Goal: Task Accomplishment & Management: Use online tool/utility

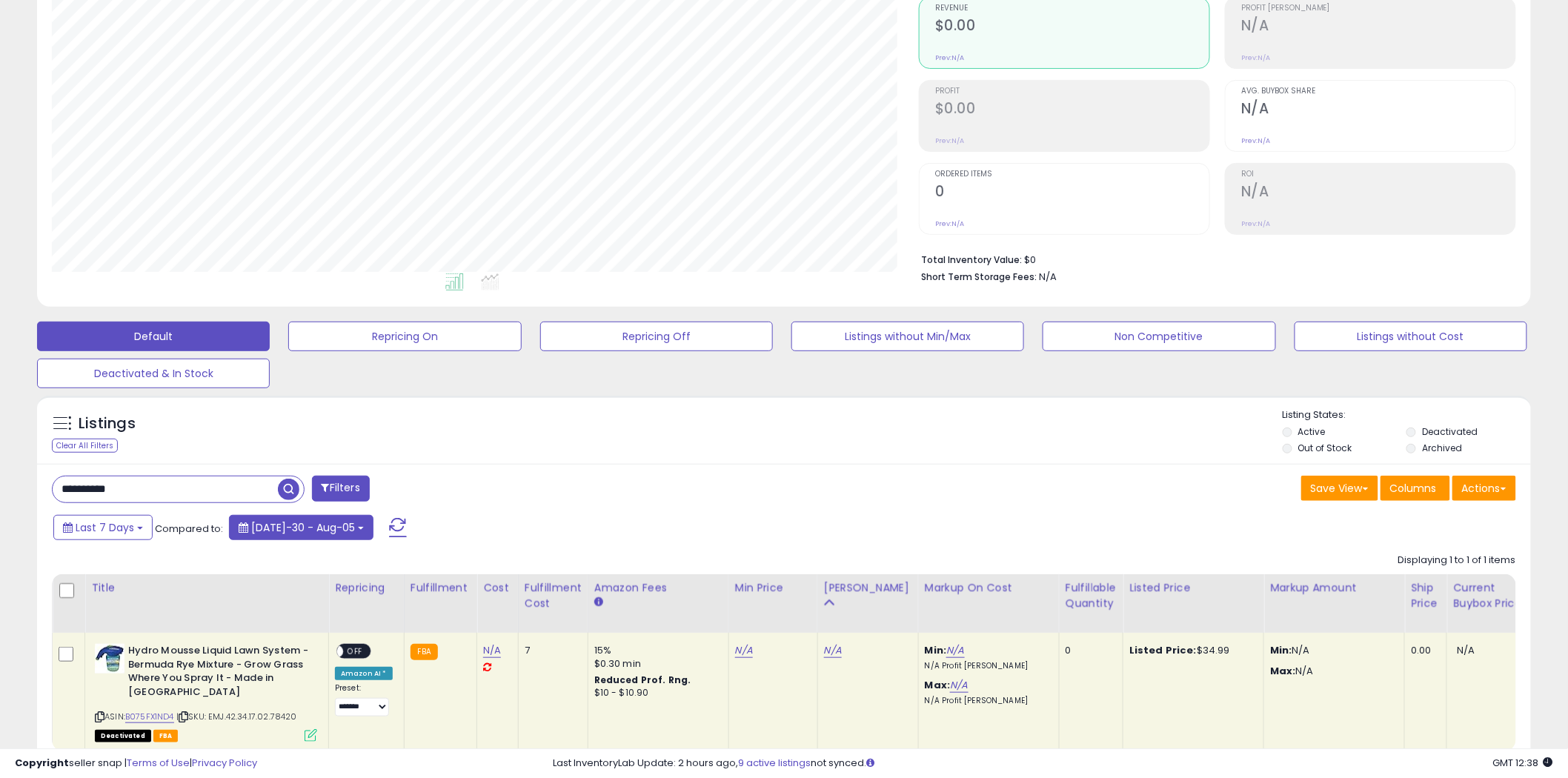
scroll to position [304, 867]
click at [218, 492] on input "**********" at bounding box center [227, 488] width 350 height 26
paste input "text"
type input "**********"
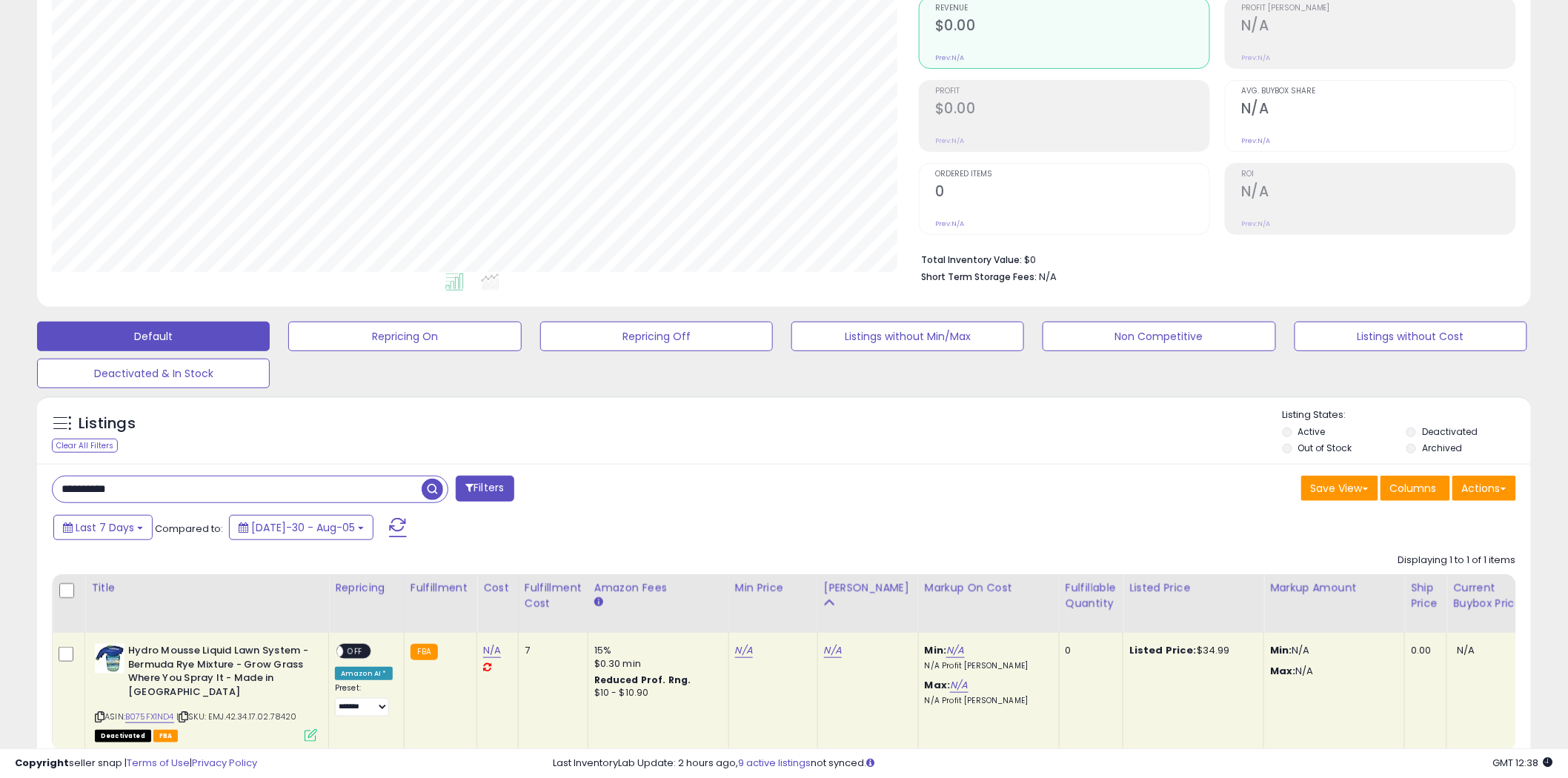
click at [422, 485] on span "button" at bounding box center [432, 489] width 22 height 22
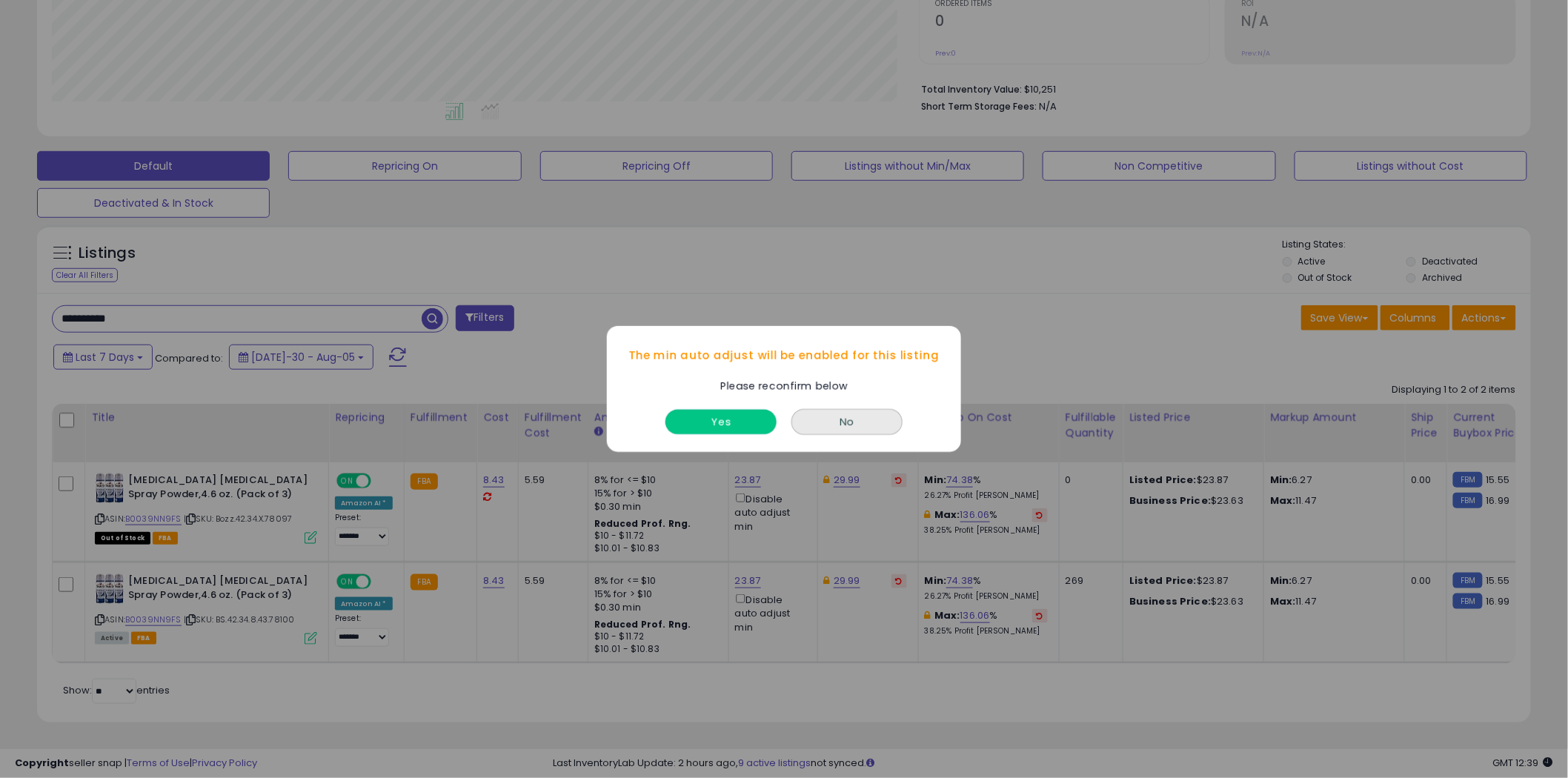
click at [751, 429] on button "Yes" at bounding box center [720, 422] width 111 height 25
click at [730, 427] on button "Yes" at bounding box center [720, 422] width 111 height 25
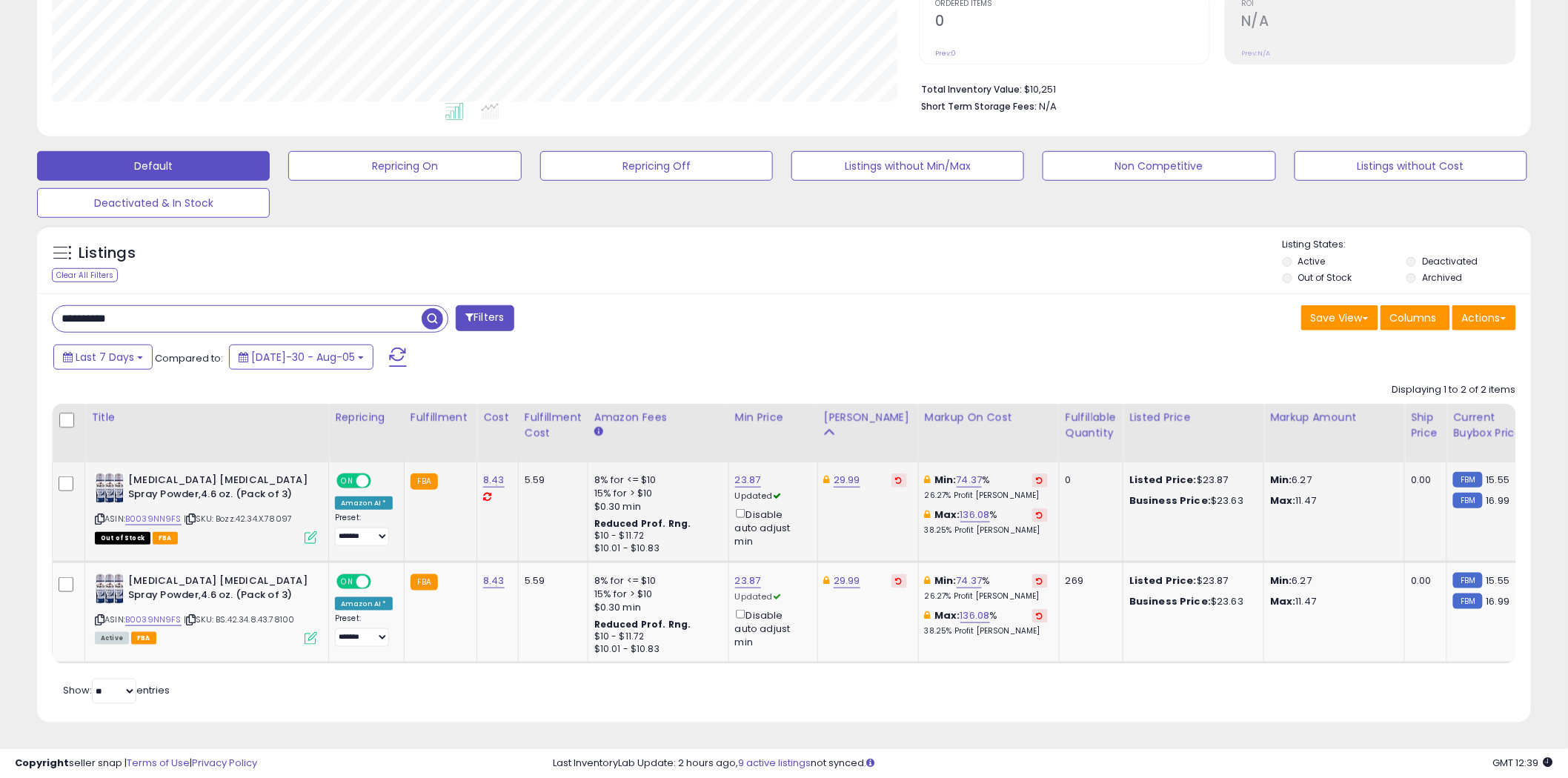
click at [1037, 476] on icon at bounding box center [1040, 480] width 7 height 8
click at [1037, 577] on icon at bounding box center [1040, 580] width 7 height 8
click at [750, 472] on link "19.47" at bounding box center [746, 480] width 24 height 15
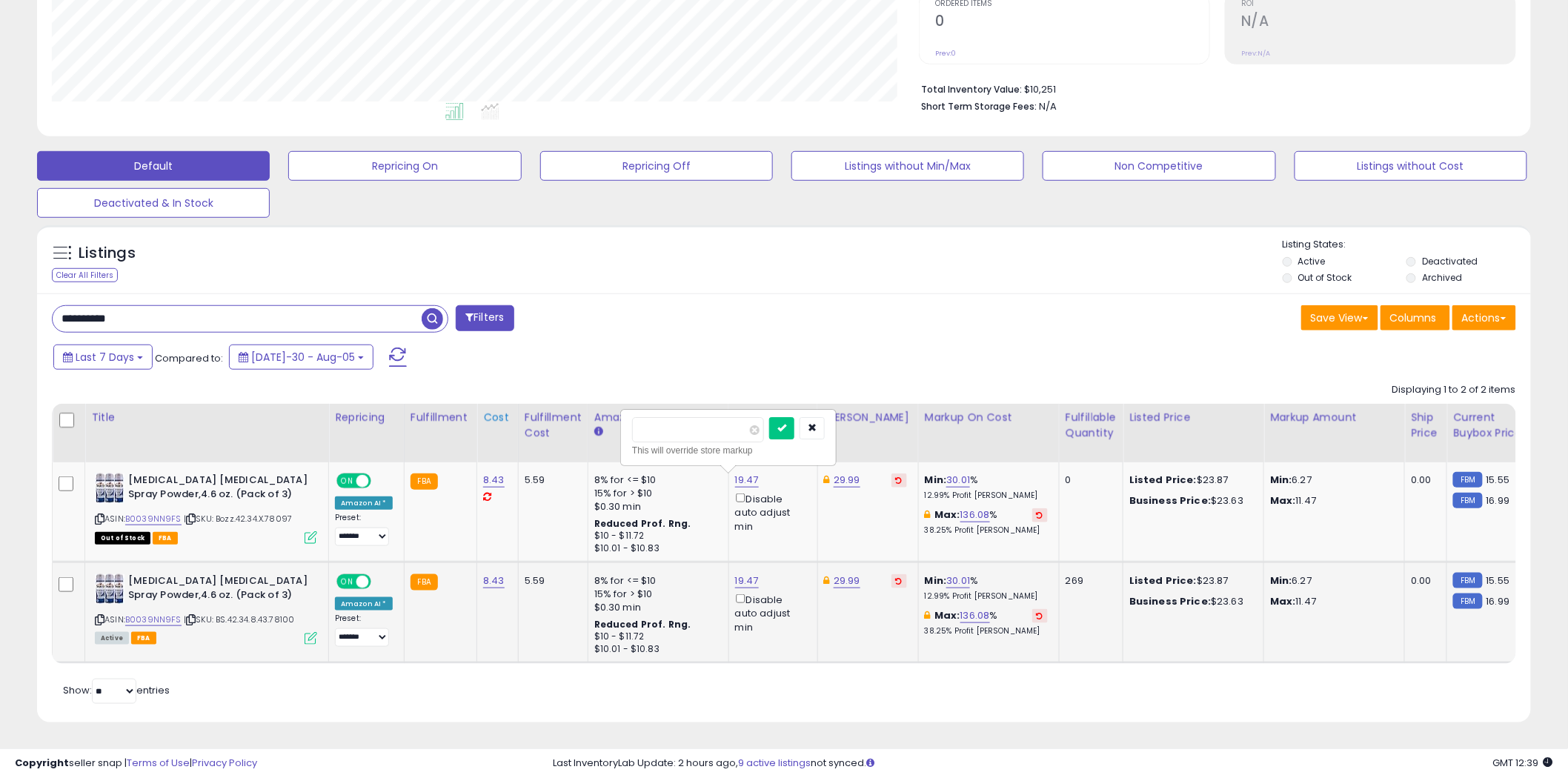
drag, startPoint x: 647, startPoint y: 420, endPoint x: 497, endPoint y: 408, distance: 150.5
click at [498, 408] on table "Title Repricing" at bounding box center [1252, 534] width 2400 height 260
type input "*****"
click at [747, 487] on link "19.47" at bounding box center [746, 480] width 24 height 15
drag, startPoint x: 698, startPoint y: 516, endPoint x: 527, endPoint y: 514, distance: 171.0
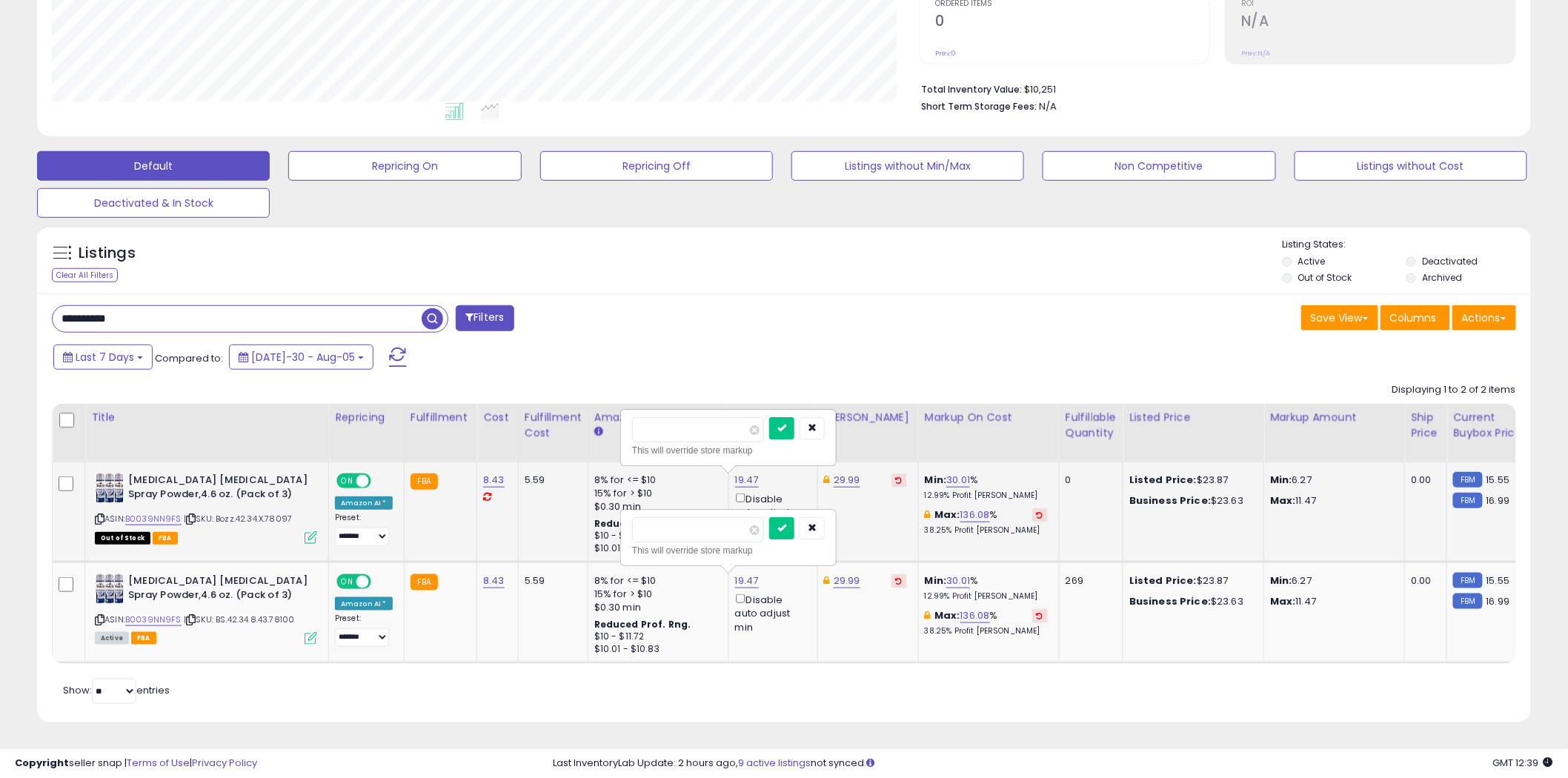
click at [527, 514] on tbody "[MEDICAL_DATA] [MEDICAL_DATA] Spray Powder,4.6 oz. (Pack of 3) ASIN: B0039NN9FS…" at bounding box center [1252, 562] width 2400 height 200
type input "*****"
click at [794, 520] on button "submit" at bounding box center [781, 527] width 26 height 22
click at [786, 423] on icon "submit" at bounding box center [781, 427] width 9 height 9
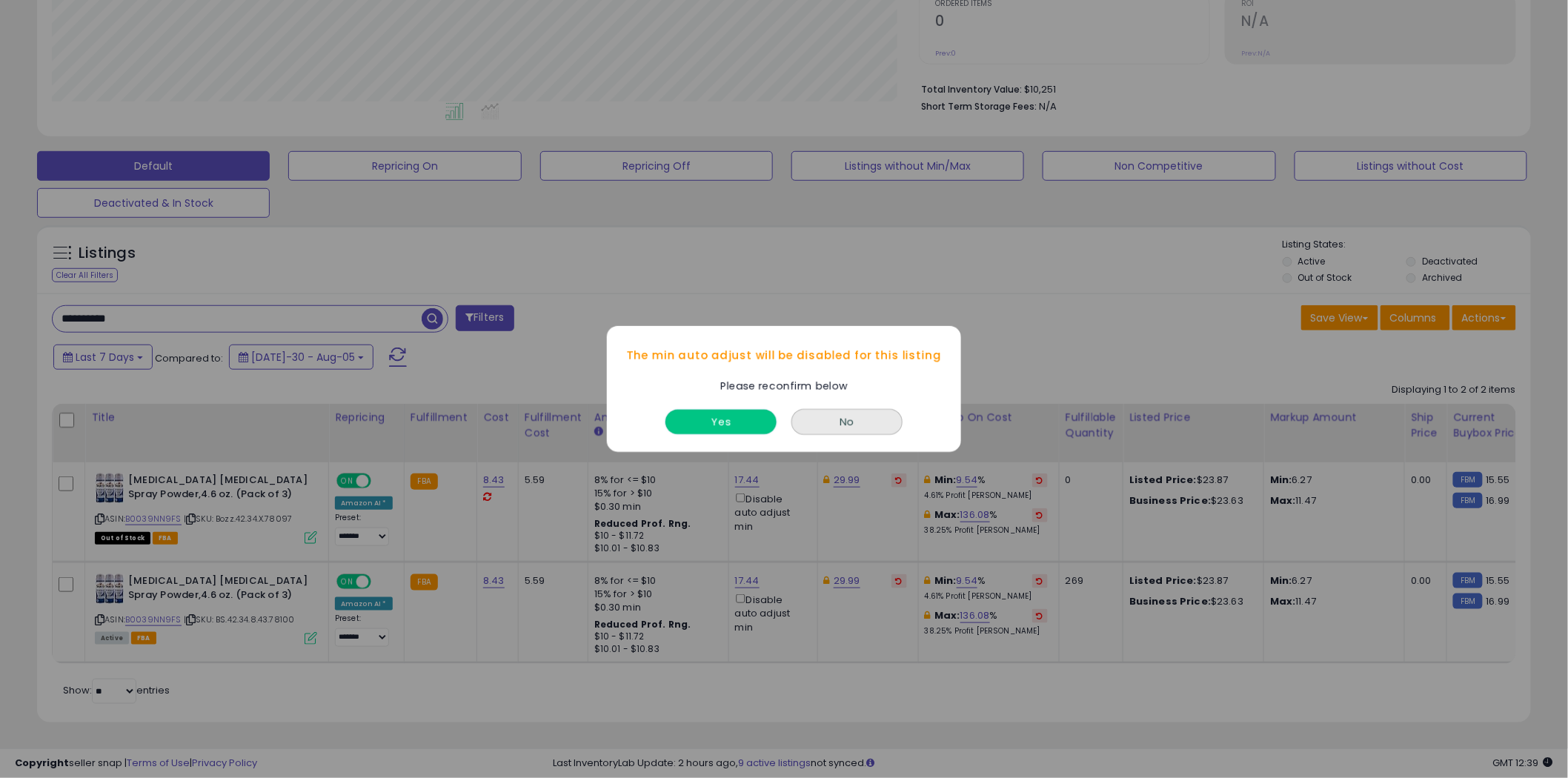
click at [724, 432] on button "Yes" at bounding box center [720, 422] width 111 height 25
click at [708, 423] on button "Yes" at bounding box center [720, 422] width 111 height 25
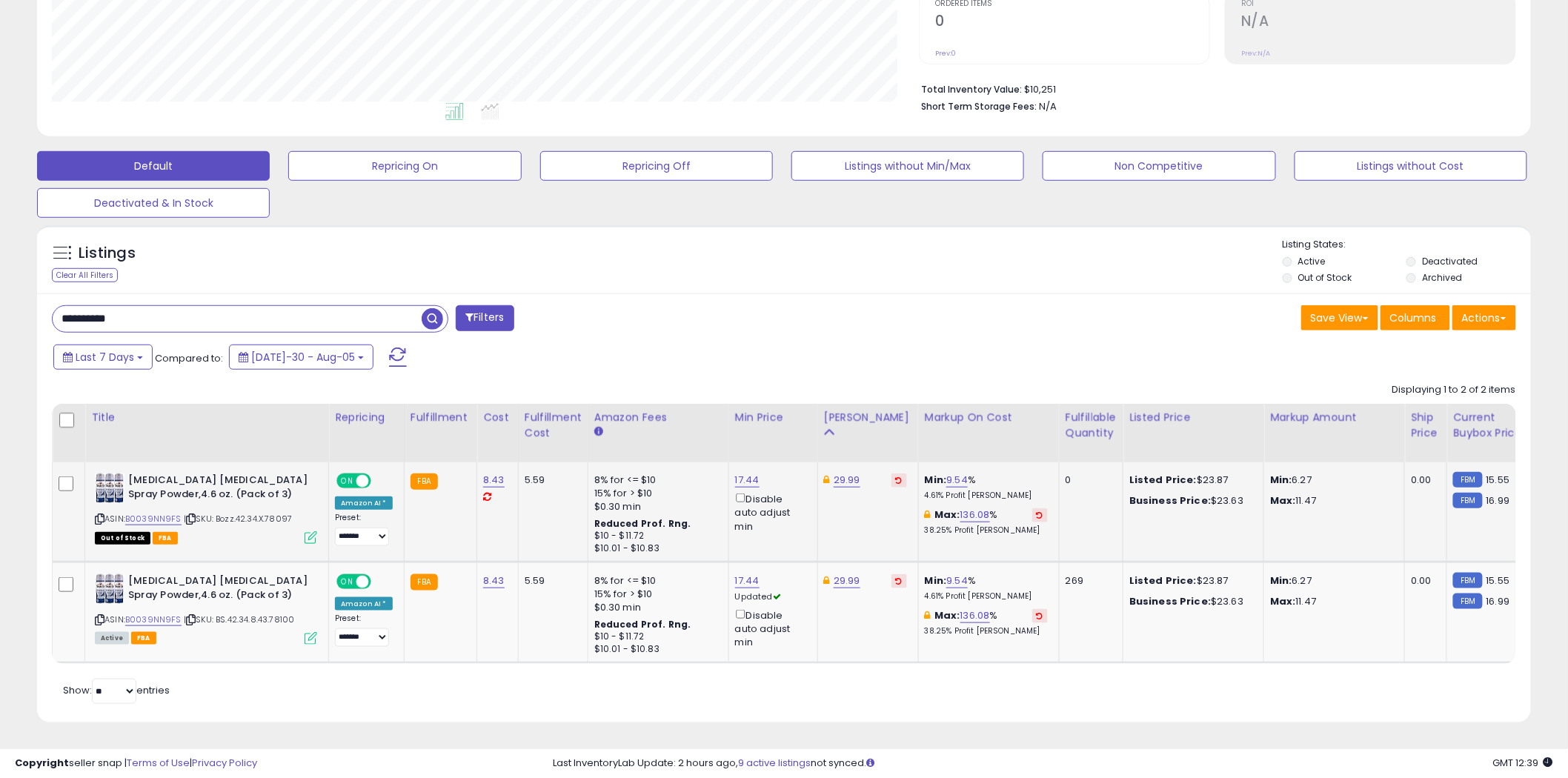
click at [896, 476] on icon at bounding box center [899, 480] width 7 height 8
click at [896, 577] on icon at bounding box center [899, 580] width 7 height 8
click at [824, 472] on link "22.74" at bounding box center [837, 480] width 27 height 15
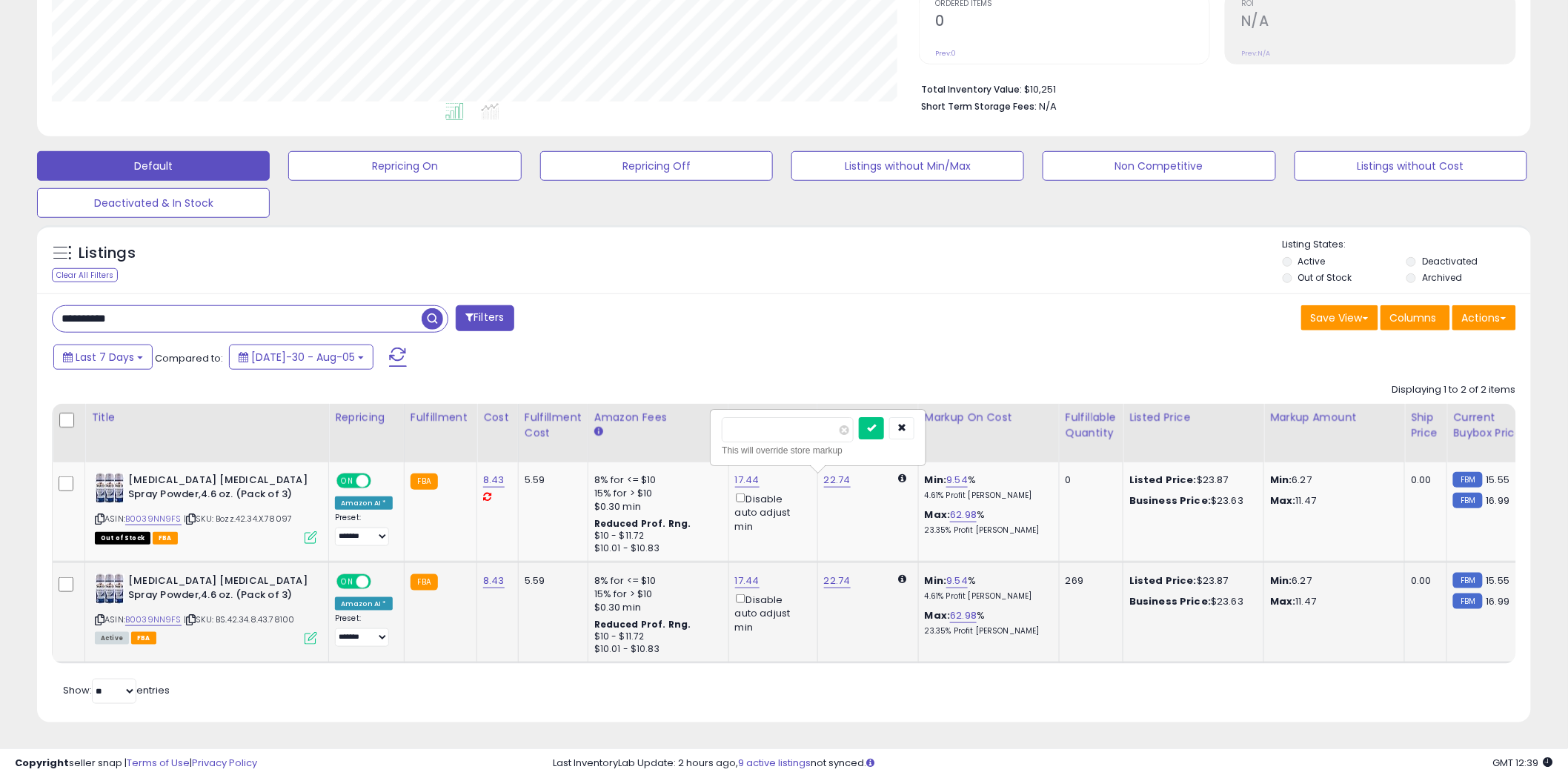
drag, startPoint x: 794, startPoint y: 409, endPoint x: 617, endPoint y: 402, distance: 177.1
click at [619, 404] on table "Title Repricing" at bounding box center [1252, 534] width 2400 height 260
type input "*****"
click at [831, 487] on link "22.74" at bounding box center [837, 480] width 27 height 15
drag, startPoint x: 819, startPoint y: 524, endPoint x: 677, endPoint y: 520, distance: 142.1
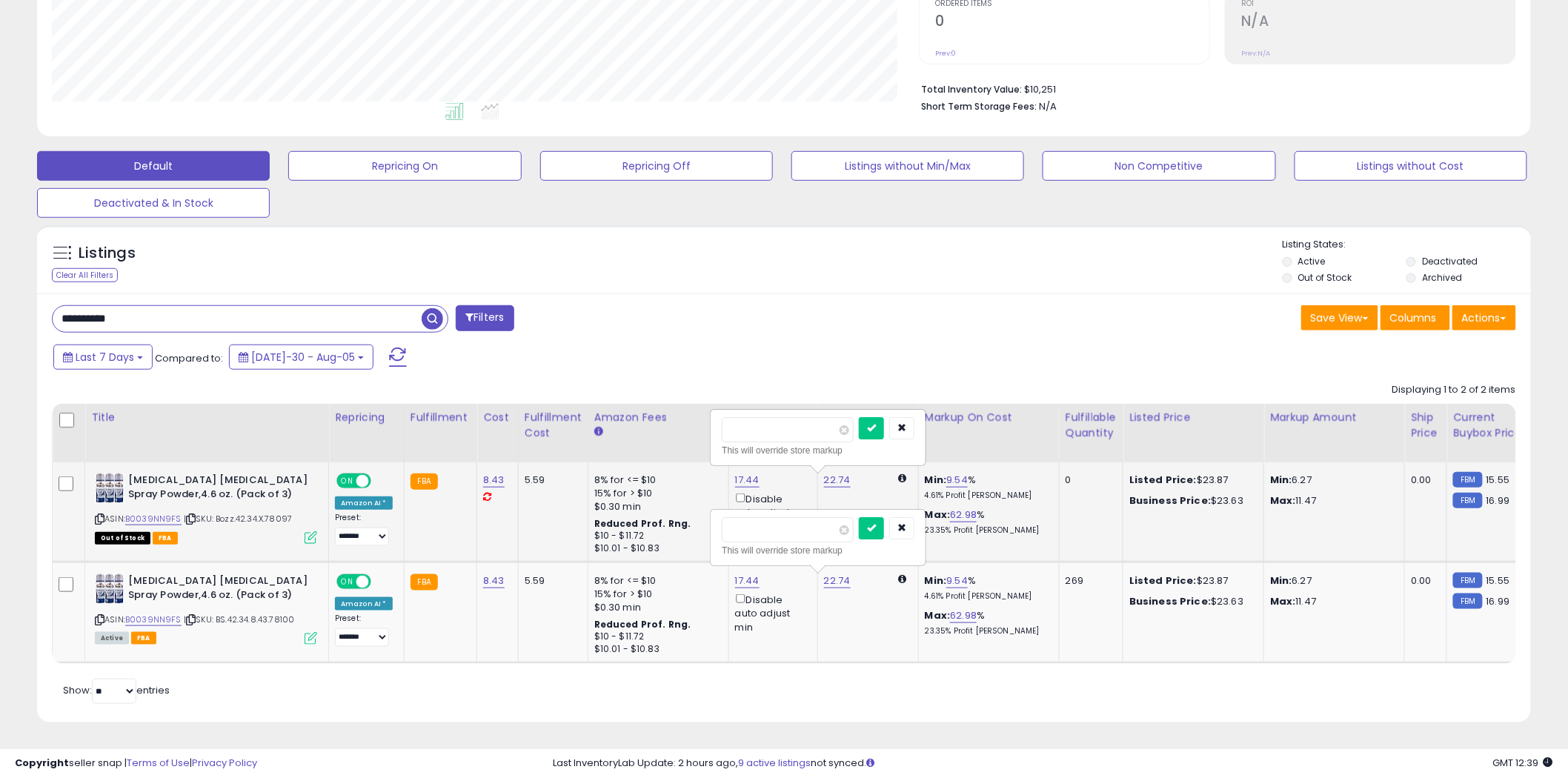
click at [683, 520] on tbody "[MEDICAL_DATA] [MEDICAL_DATA] Spray Powder,4.6 oz. (Pack of 3) ASIN: B0039NN9FS…" at bounding box center [1252, 562] width 2400 height 200
type input "*****"
click at [876, 522] on icon "submit" at bounding box center [870, 526] width 9 height 9
click at [884, 417] on button "submit" at bounding box center [871, 427] width 26 height 22
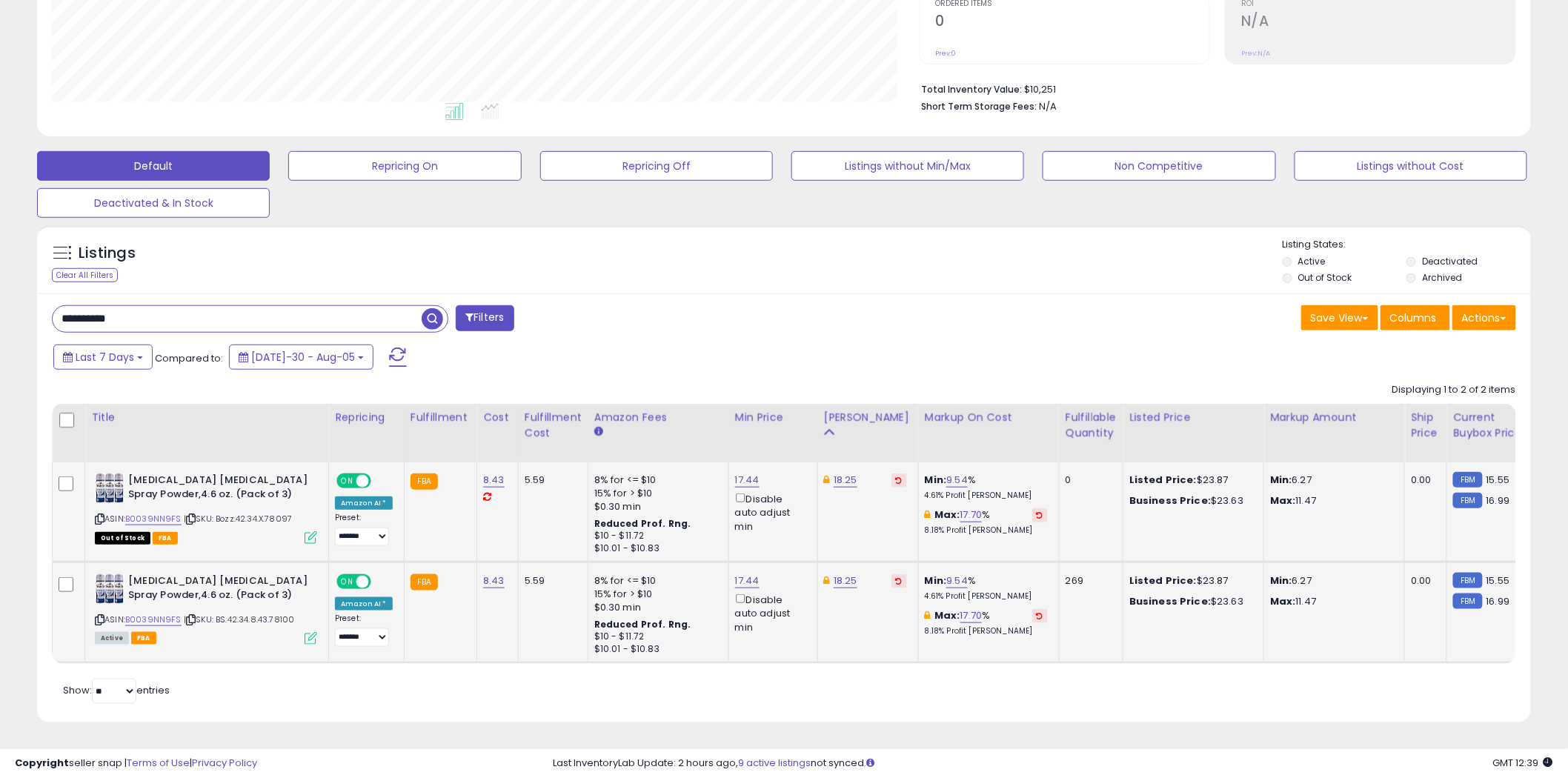
click at [876, 307] on div "Save View Save As New View Update Current View Columns Actions Import Export Vi…" at bounding box center [1156, 319] width 743 height 28
